Goal: Task Accomplishment & Management: Manage account settings

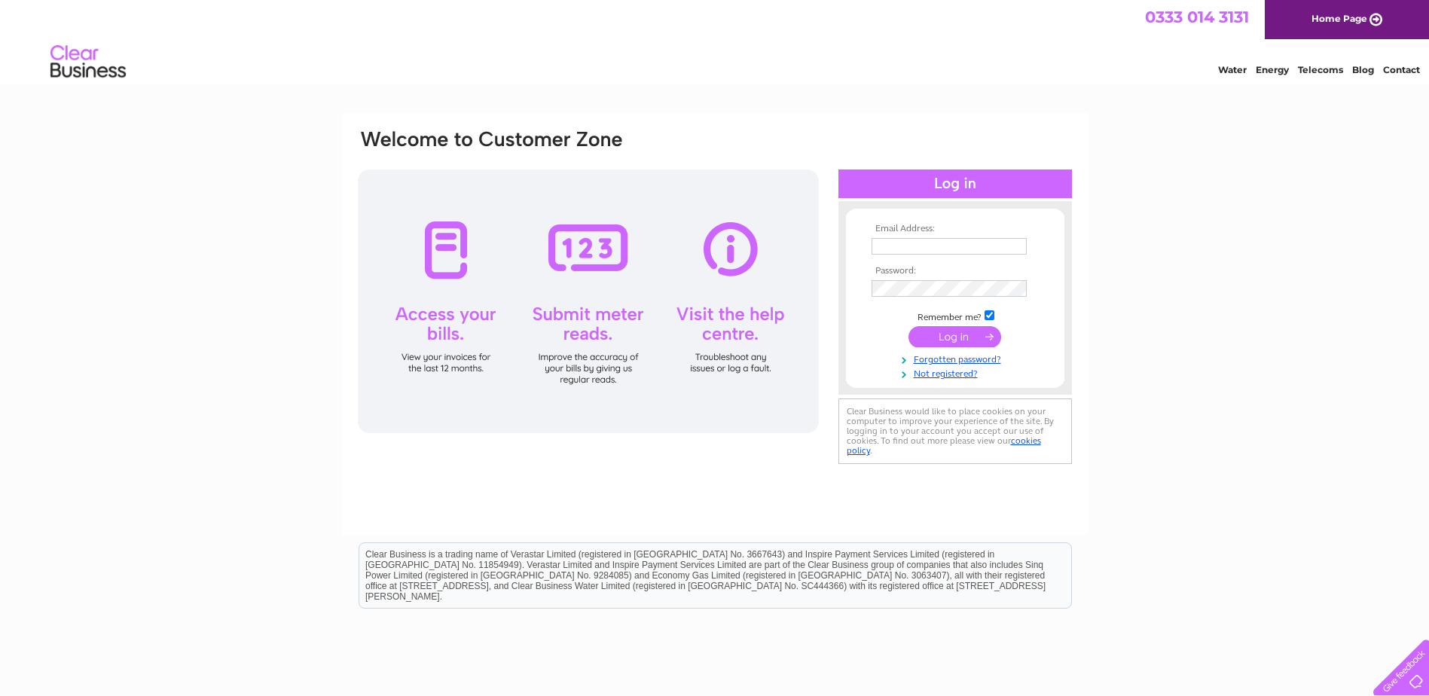
click at [887, 251] on input "text" at bounding box center [949, 246] width 155 height 17
click at [890, 248] on input "text" at bounding box center [950, 247] width 157 height 18
type input "[EMAIL_ADDRESS][DOMAIN_NAME]"
click at [992, 315] on input "checkbox" at bounding box center [990, 317] width 10 height 10
checkbox input "false"
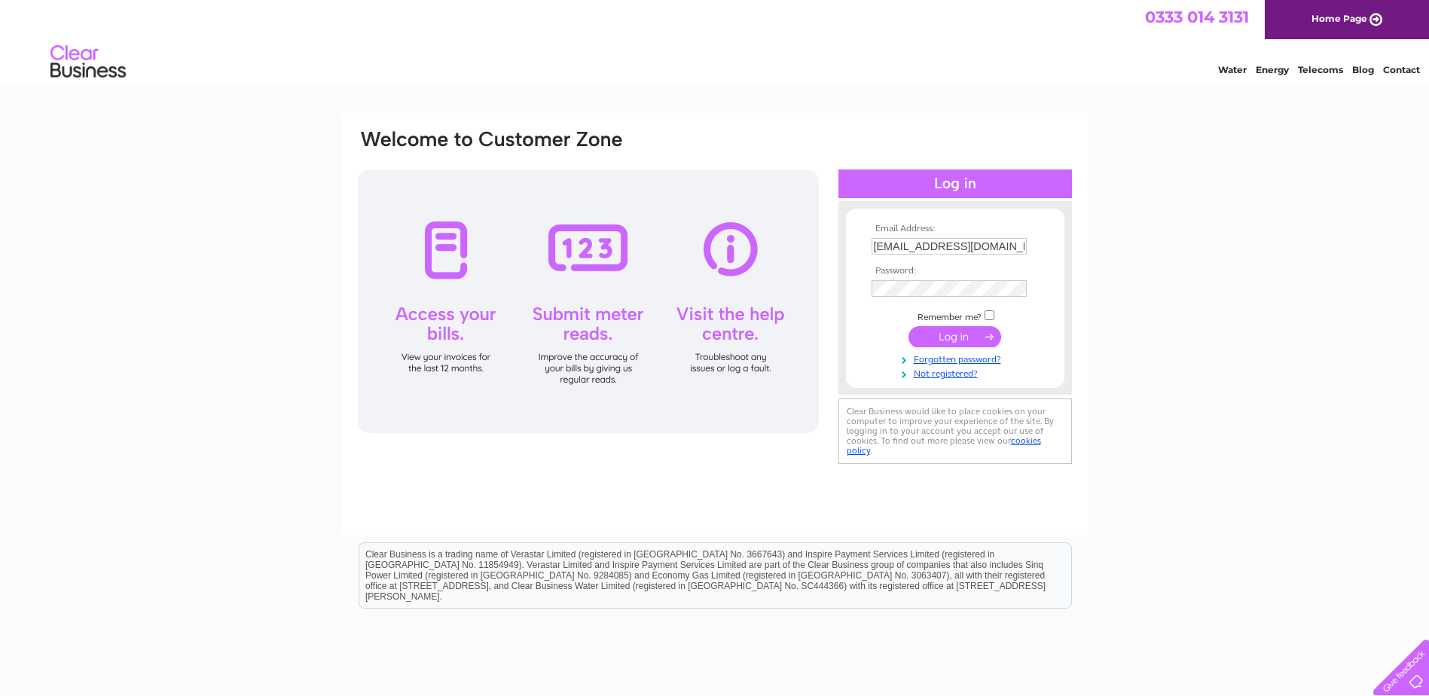
click at [956, 337] on input "submit" at bounding box center [954, 336] width 93 height 21
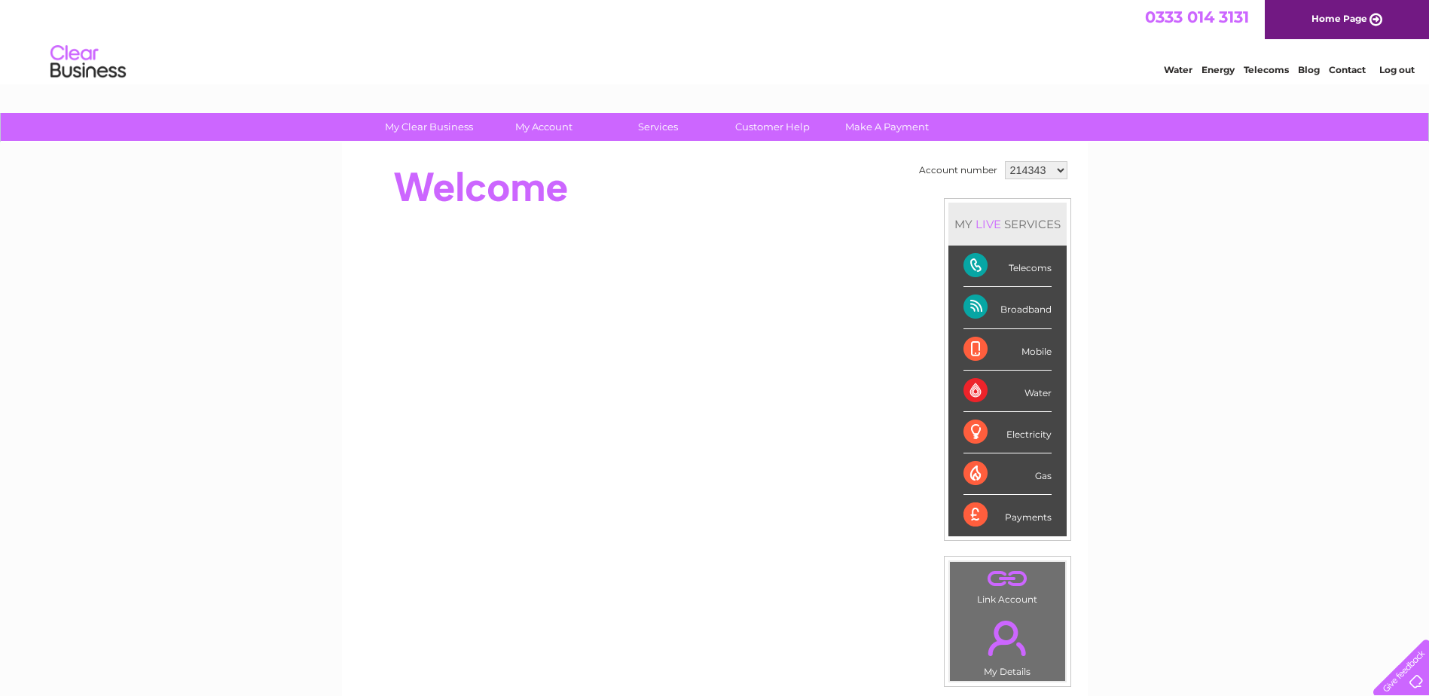
click at [1056, 167] on select "214343 1087132" at bounding box center [1036, 170] width 63 height 18
select select "1087132"
click at [1005, 161] on select "214343 1087132" at bounding box center [1036, 170] width 63 height 18
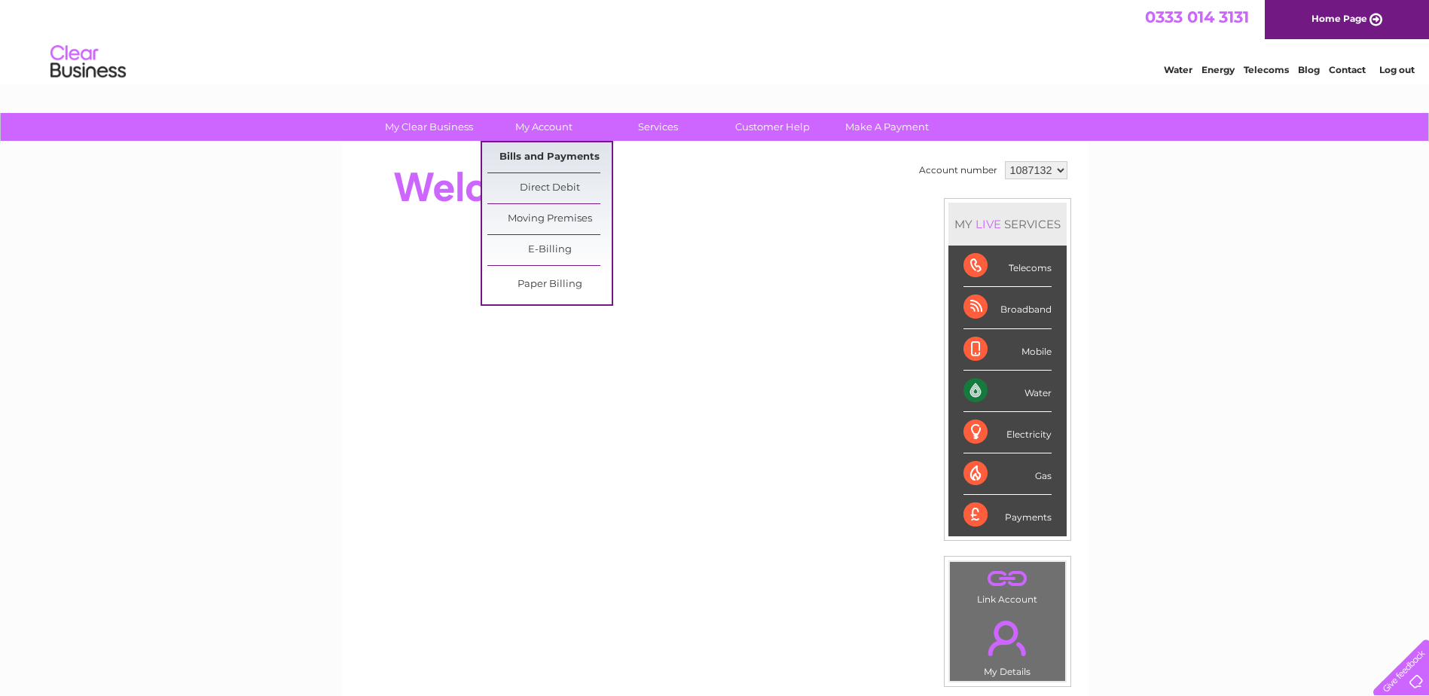
click at [536, 154] on link "Bills and Payments" at bounding box center [549, 157] width 124 height 30
click at [552, 151] on link "Bills and Payments" at bounding box center [549, 157] width 124 height 30
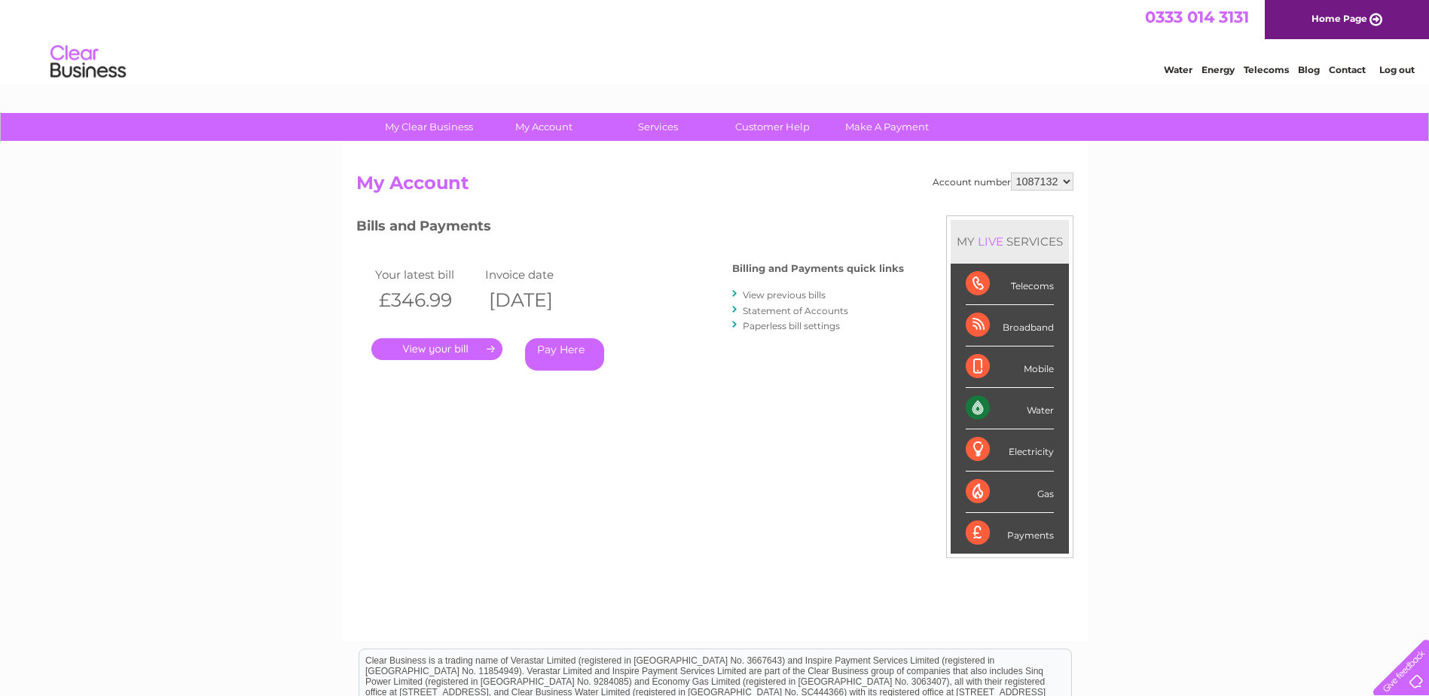
click at [460, 348] on link "." at bounding box center [436, 349] width 131 height 22
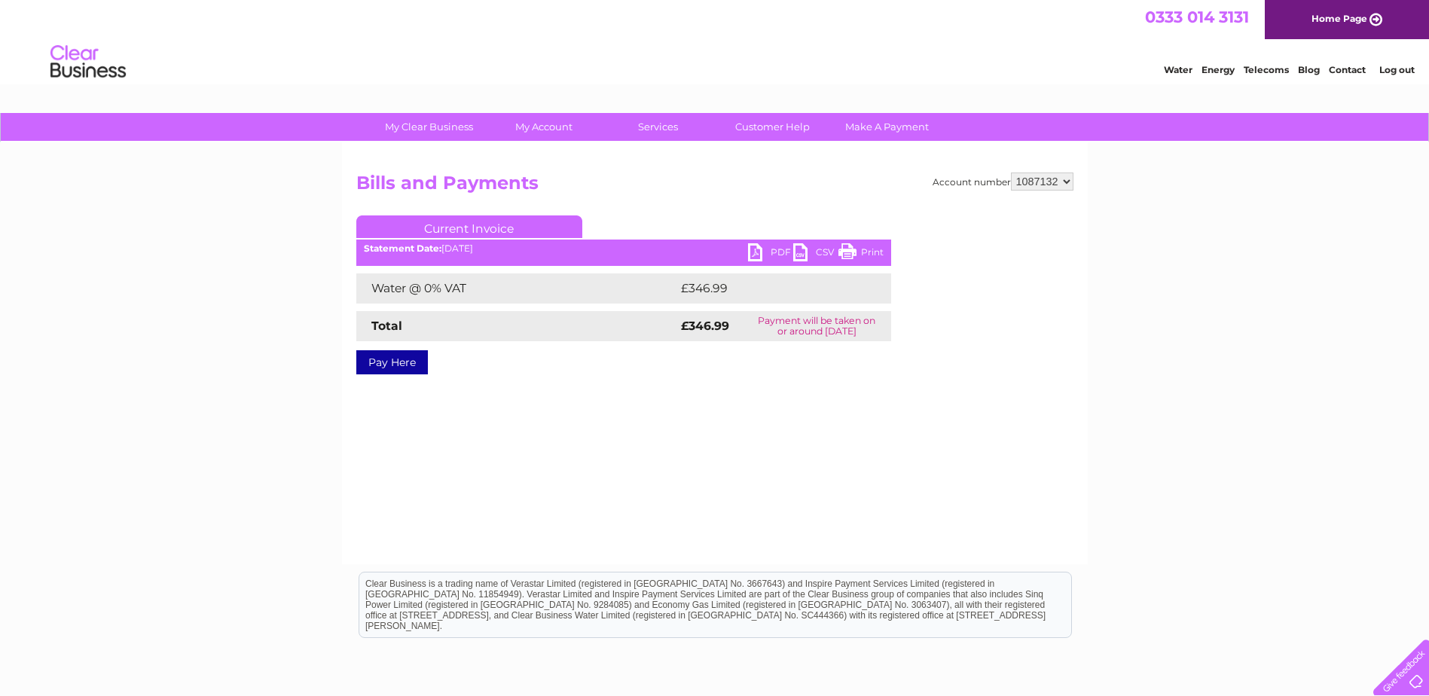
click at [754, 246] on link "PDF" at bounding box center [770, 254] width 45 height 22
